Goal: Task Accomplishment & Management: Manage account settings

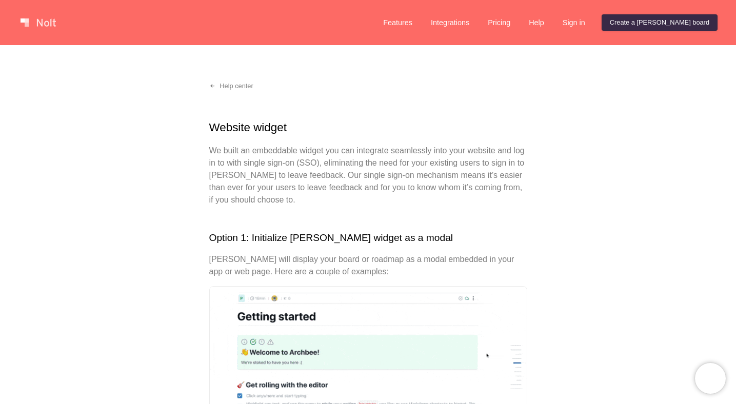
scroll to position [2, 0]
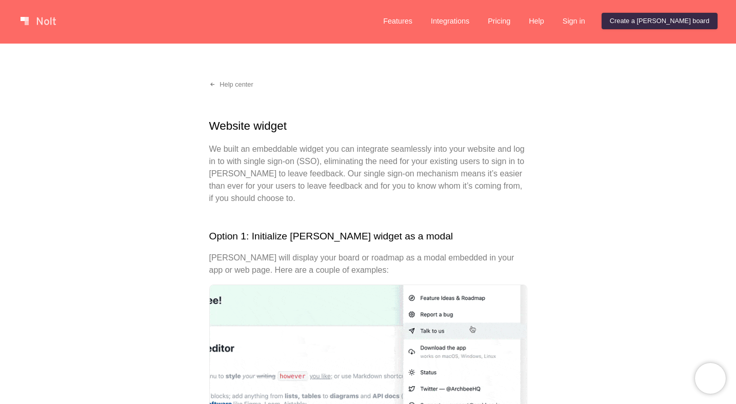
click at [36, 16] on link at bounding box center [38, 21] width 44 height 16
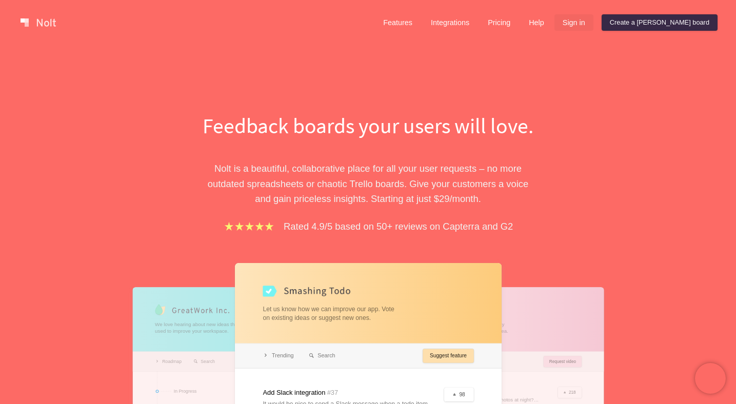
click at [593, 27] on link "Sign in" at bounding box center [573, 22] width 39 height 16
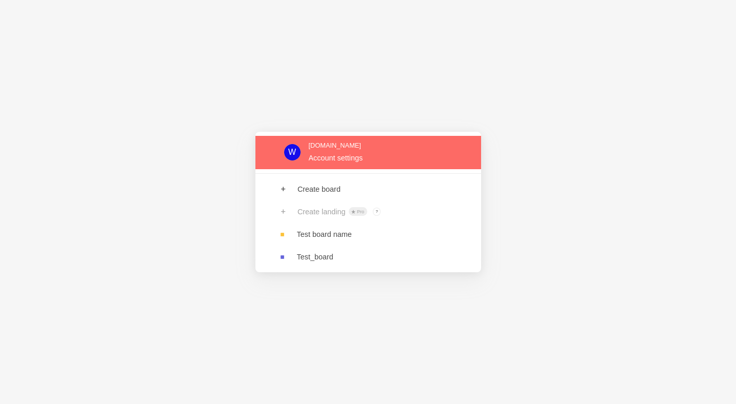
click at [347, 149] on link at bounding box center [368, 152] width 226 height 33
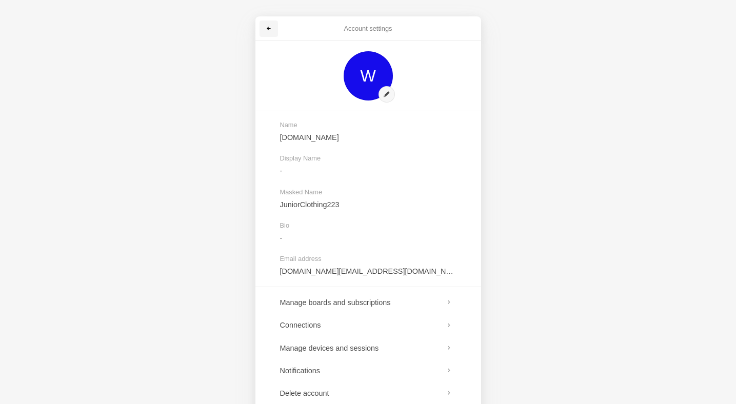
click at [269, 32] on link at bounding box center [268, 29] width 18 height 16
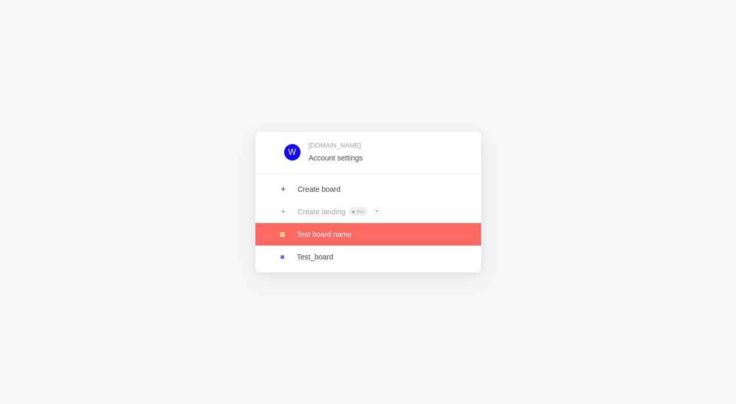
click at [340, 229] on link at bounding box center [368, 234] width 226 height 23
